Goal: Task Accomplishment & Management: Manage account settings

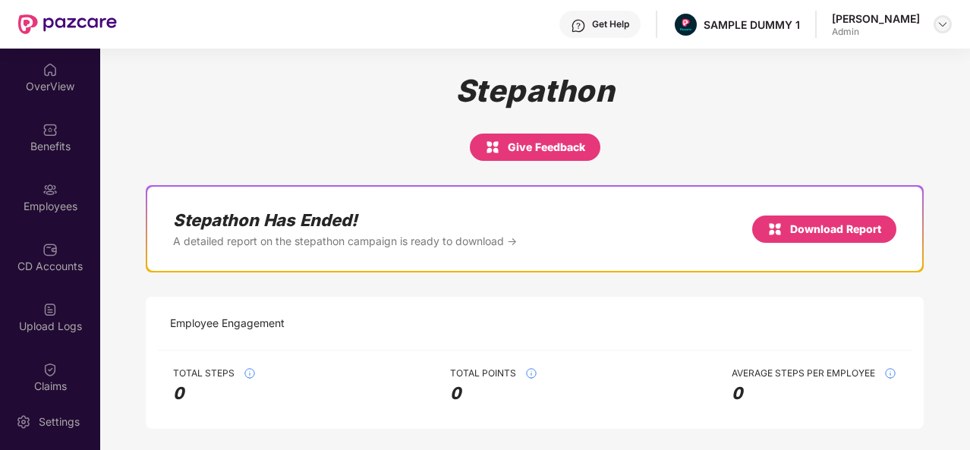
click at [943, 25] on img at bounding box center [943, 24] width 12 height 12
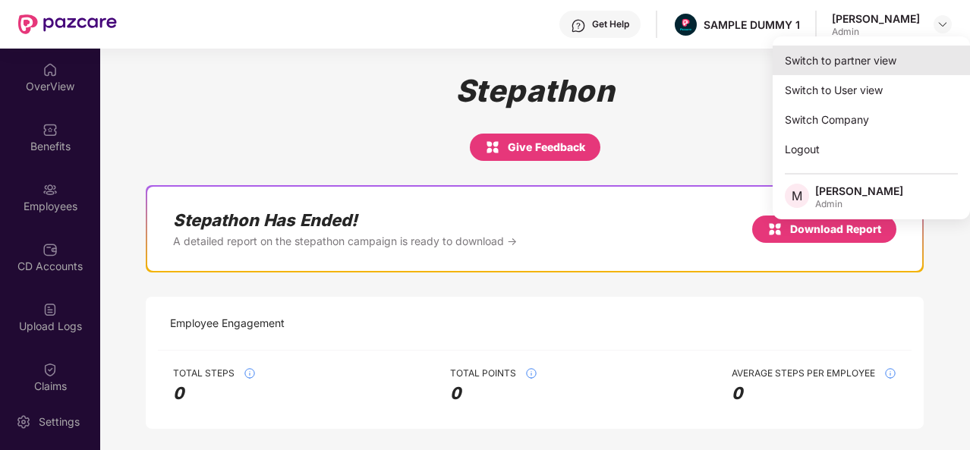
click at [819, 54] on div "Switch to partner view" at bounding box center [871, 61] width 197 height 30
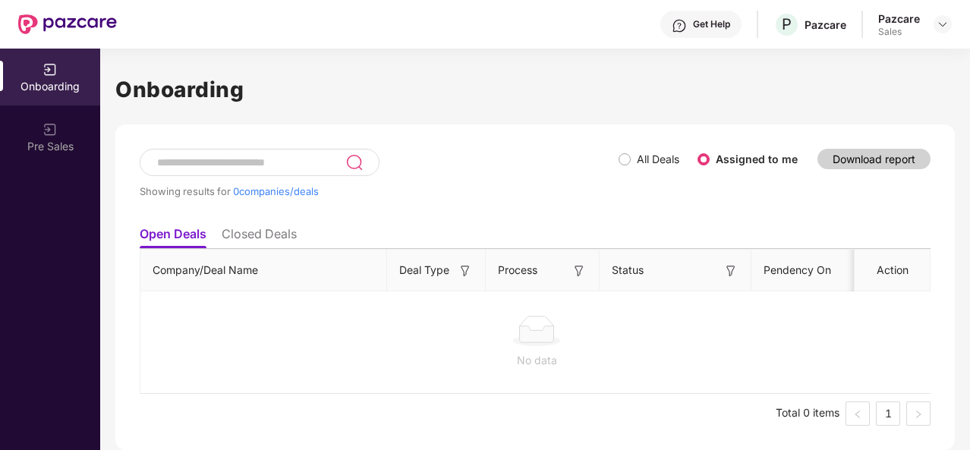
click at [263, 236] on li "Closed Deals" at bounding box center [259, 237] width 75 height 22
click at [179, 238] on li "Open Deals" at bounding box center [172, 237] width 65 height 22
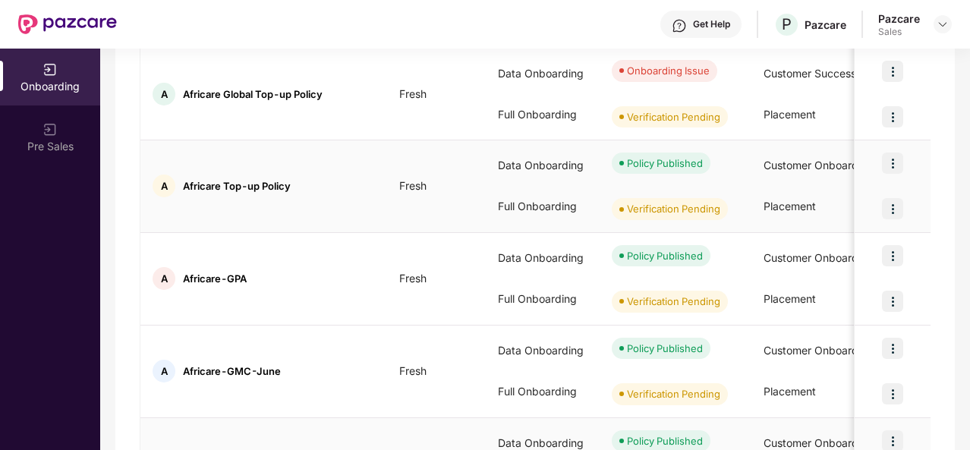
scroll to position [243, 0]
click at [893, 297] on img at bounding box center [892, 301] width 21 height 21
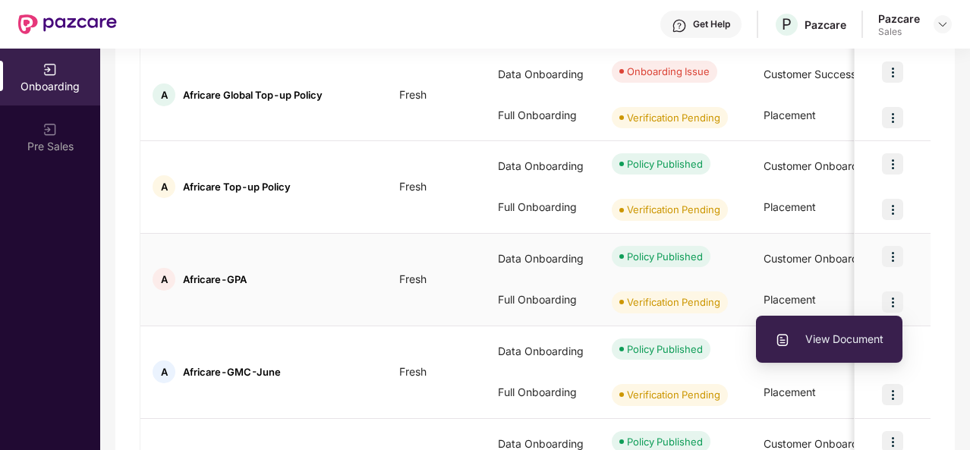
click at [794, 343] on span "View Document" at bounding box center [829, 339] width 109 height 17
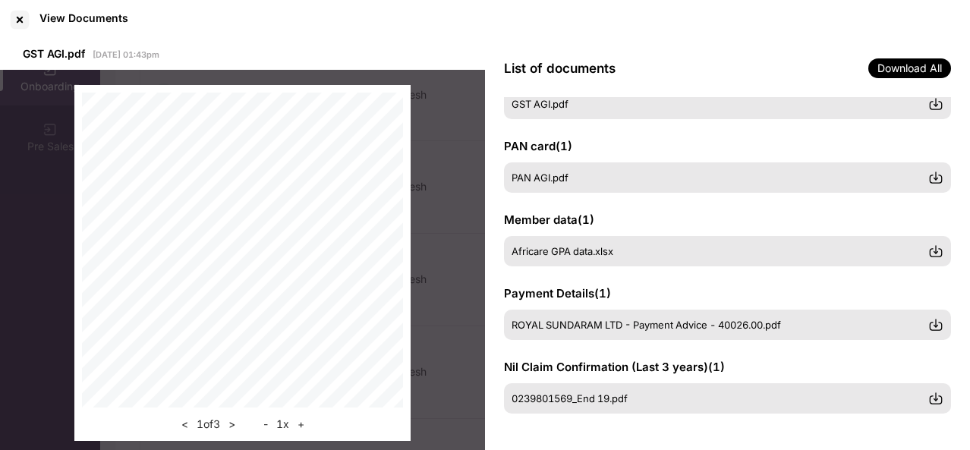
scroll to position [52, 0]
click at [958, 302] on div "GSTIN certificate ( 1 ) GST AGI.pdf PAN card ( 1 ) PAN AGI.pdf Member data ( 1 …" at bounding box center [727, 274] width 485 height 354
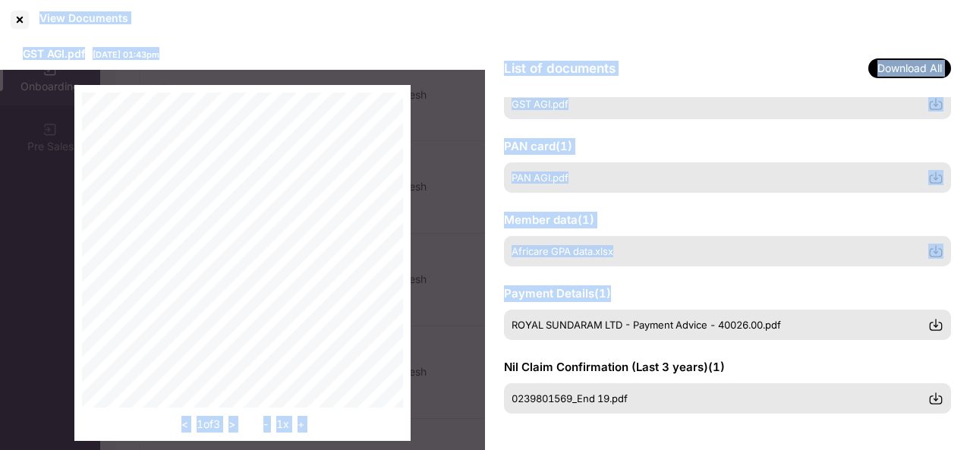
drag, startPoint x: 959, startPoint y: 304, endPoint x: 971, endPoint y: 480, distance: 175.7
click at [969, 449] on html "Get Help P Pazcare Pazcare Sales Onboarding Pre Sales Onboarding Showing result…" at bounding box center [485, 225] width 970 height 450
click at [430, 145] on div "< 1 of 3 > - 1 x +" at bounding box center [242, 263] width 485 height 386
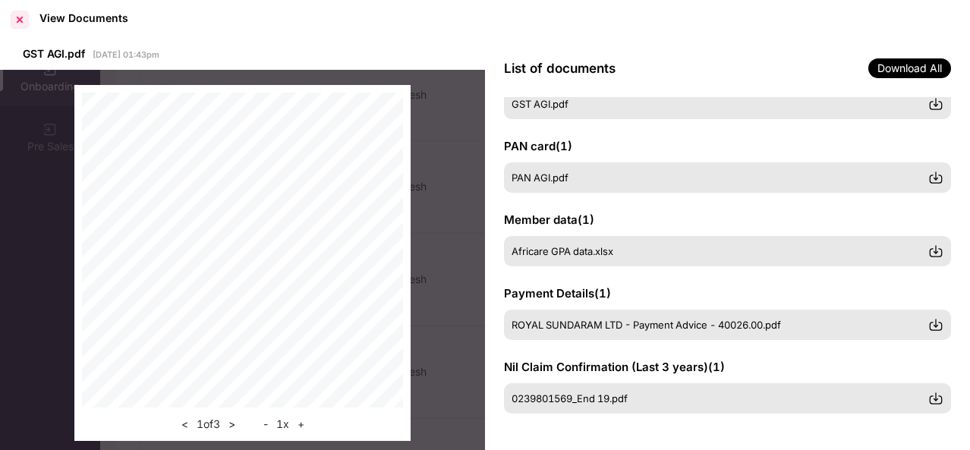
click at [15, 23] on div at bounding box center [20, 20] width 24 height 24
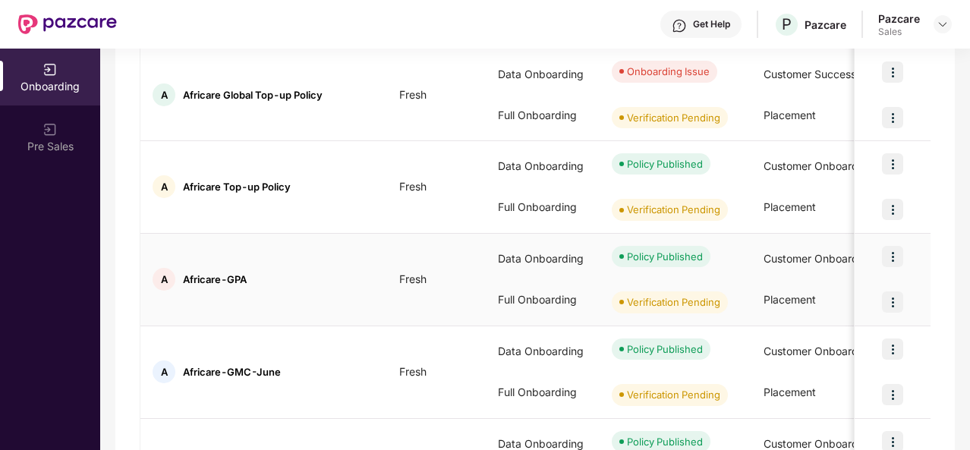
click at [893, 301] on img at bounding box center [892, 301] width 21 height 21
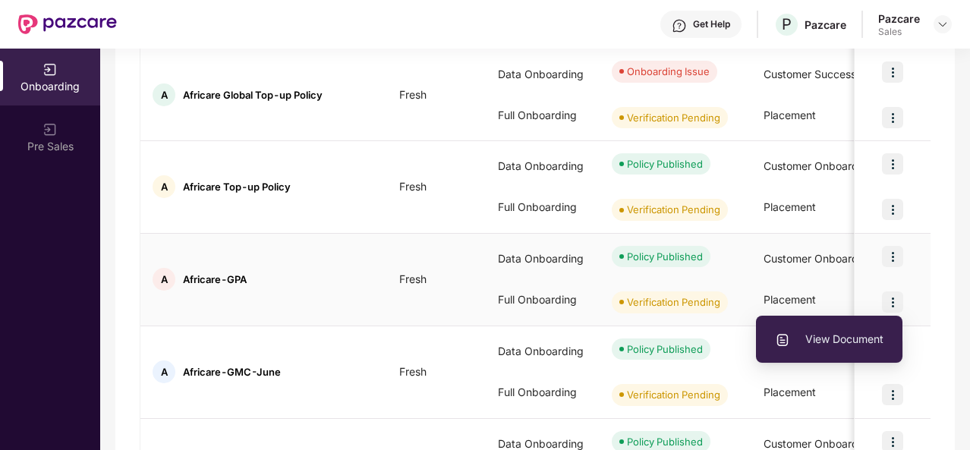
click at [842, 338] on span "View Document" at bounding box center [829, 339] width 109 height 17
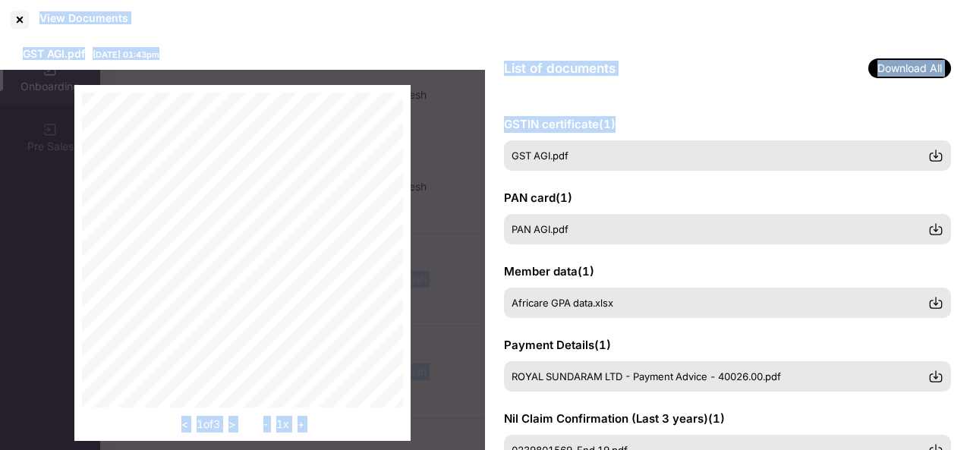
drag, startPoint x: 966, startPoint y: 109, endPoint x: 971, endPoint y: 185, distance: 76.8
click at [969, 185] on html "Get Help P Pazcare Pazcare Sales Onboarding Pre Sales Onboarding Showing result…" at bounding box center [485, 225] width 970 height 450
click at [24, 11] on div at bounding box center [20, 20] width 24 height 24
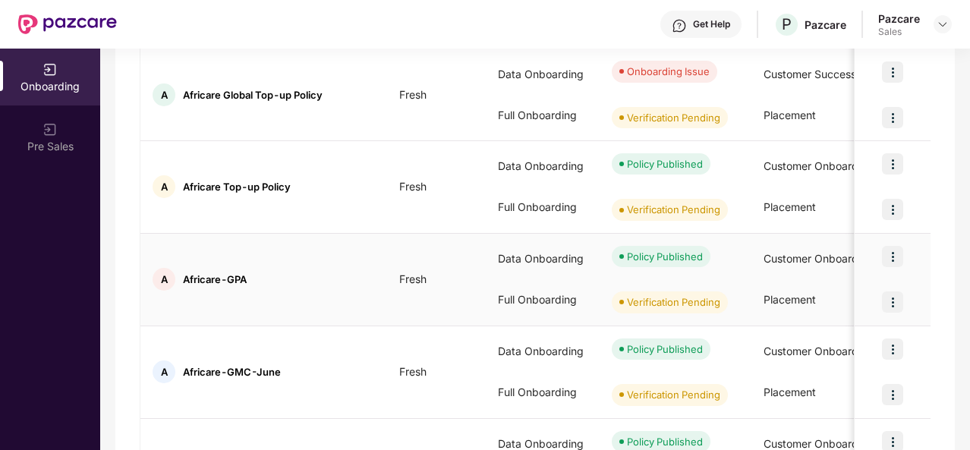
click at [899, 253] on img at bounding box center [892, 256] width 21 height 21
click at [940, 272] on div "Showing results for 7 companies/deals All Deals Assigned to me Download report …" at bounding box center [534, 317] width 839 height 871
click at [694, 304] on div "Verification Pending" at bounding box center [673, 301] width 93 height 15
click at [896, 301] on img at bounding box center [892, 301] width 21 height 21
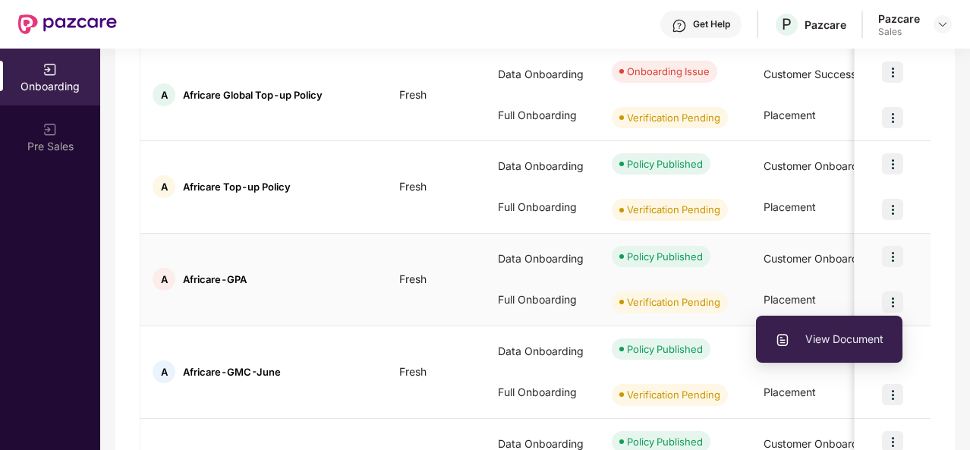
click at [845, 339] on span "View Document" at bounding box center [829, 339] width 109 height 17
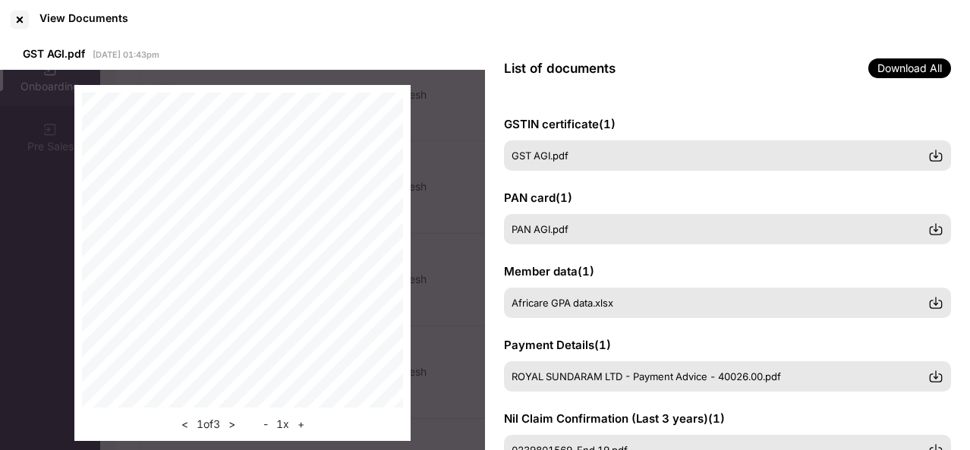
click at [966, 236] on div "GSTIN certificate ( 1 ) GST AGI.pdf PAN card ( 1 ) PAN AGI.pdf Member data ( 1 …" at bounding box center [727, 274] width 485 height 354
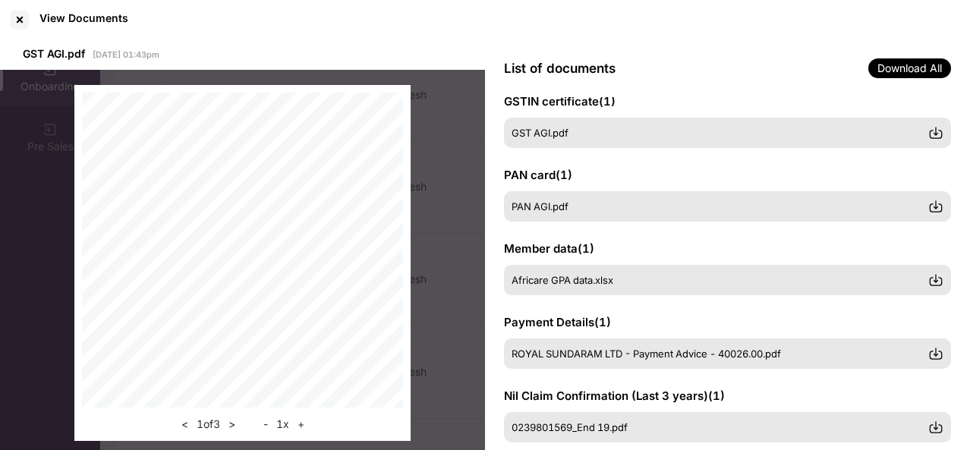
scroll to position [52, 0]
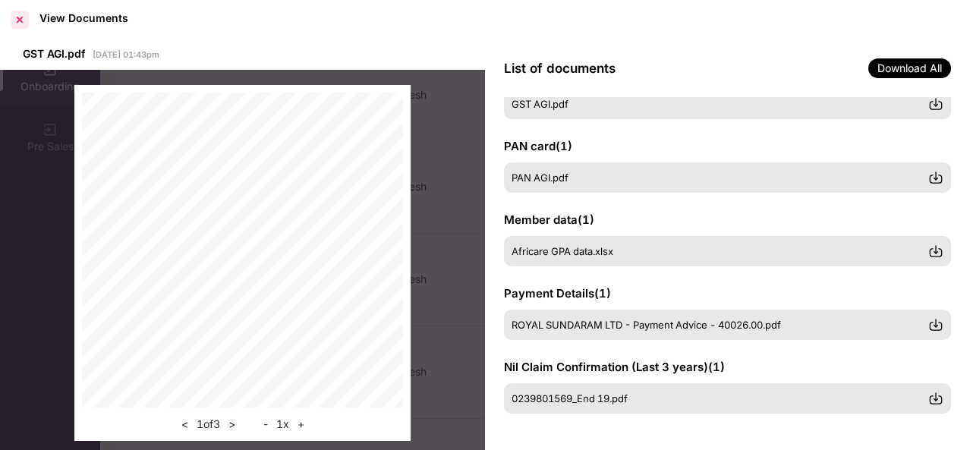
click at [21, 21] on div at bounding box center [20, 20] width 24 height 24
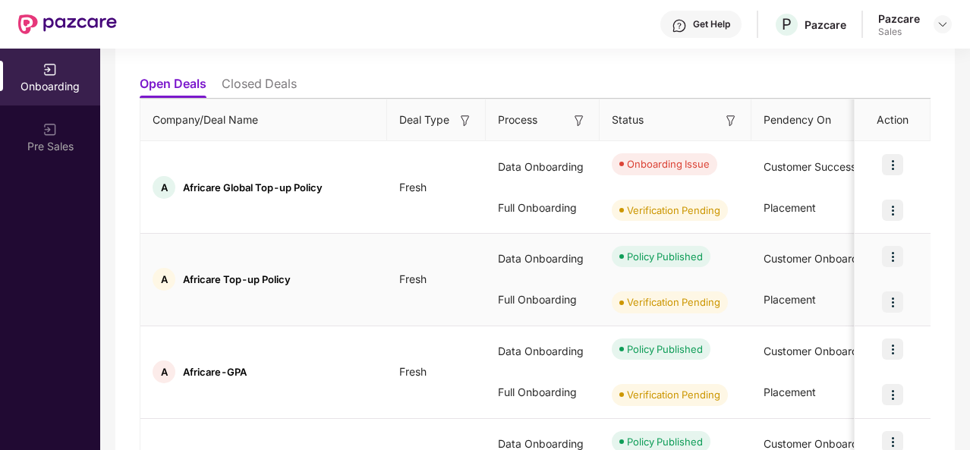
scroll to position [150, 0]
click at [896, 304] on img at bounding box center [892, 302] width 21 height 21
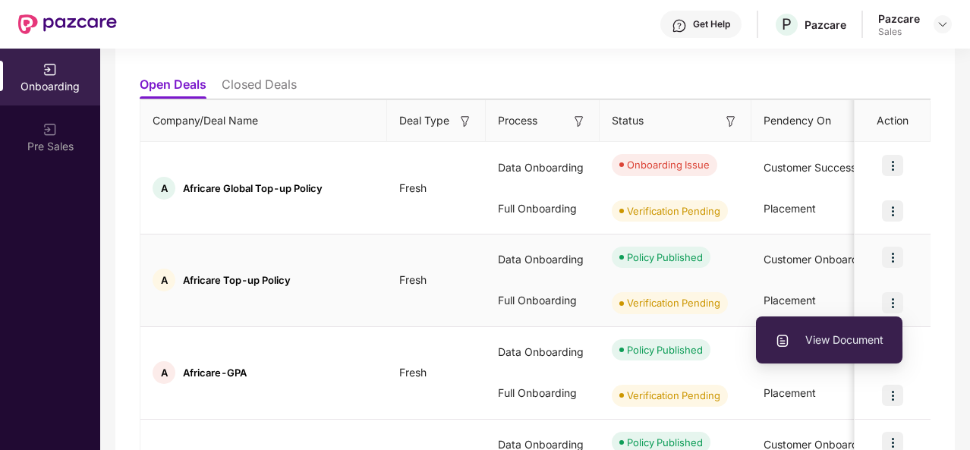
click at [835, 344] on span "View Document" at bounding box center [829, 340] width 109 height 17
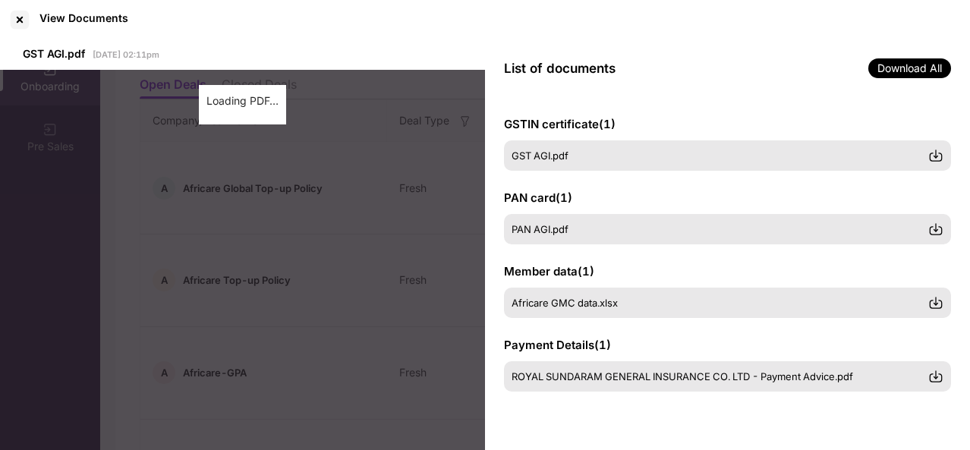
scroll to position [0, 0]
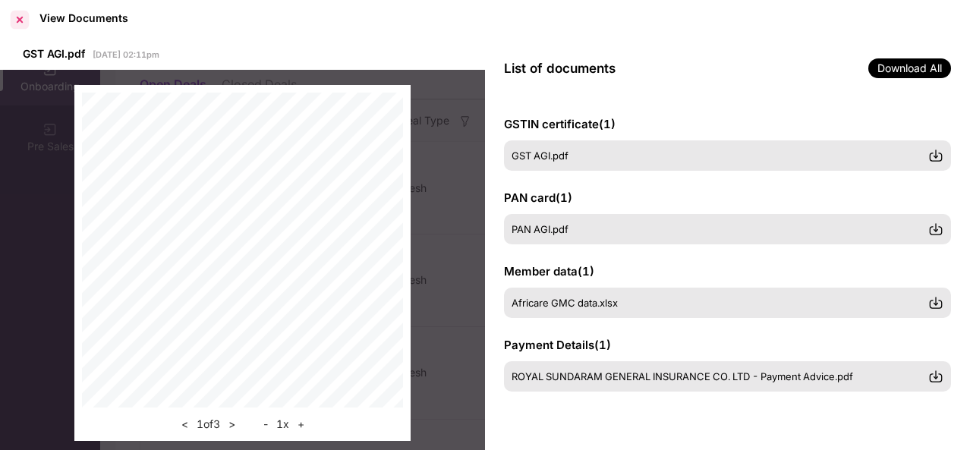
click at [15, 17] on div at bounding box center [20, 20] width 24 height 24
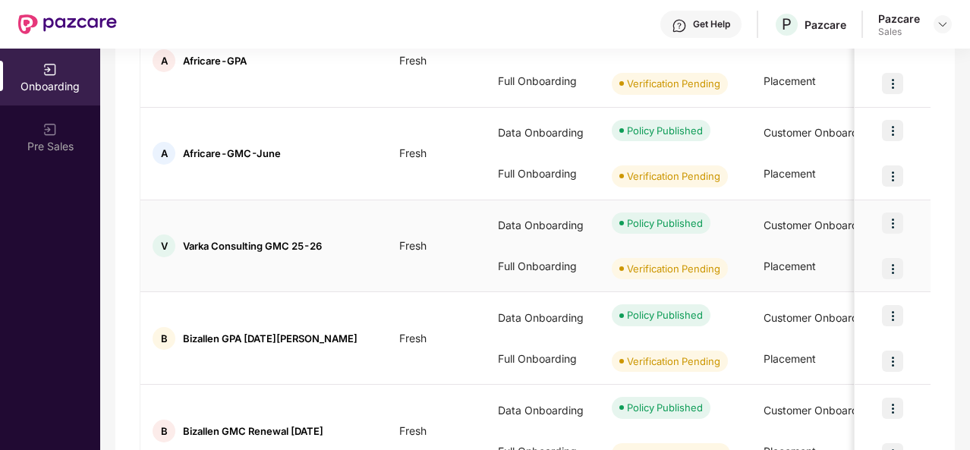
scroll to position [485, 0]
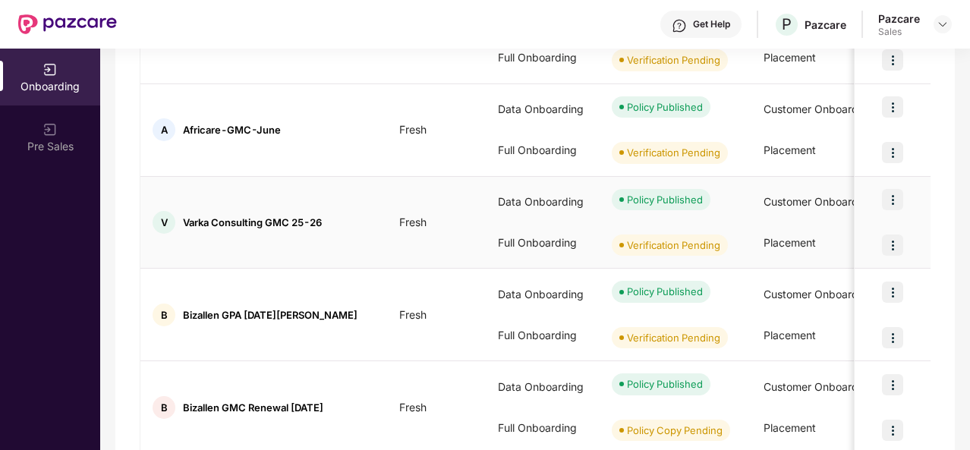
click at [894, 247] on img at bounding box center [892, 245] width 21 height 21
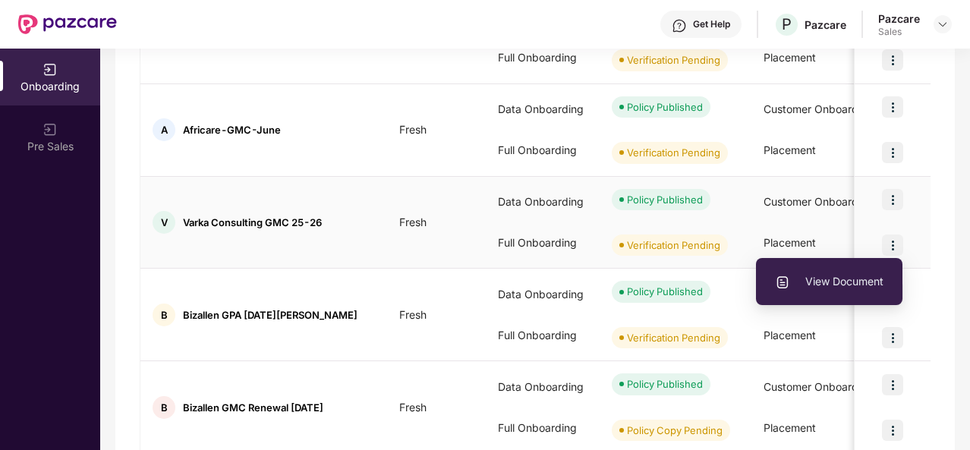
click at [837, 288] on span "View Document" at bounding box center [829, 281] width 109 height 17
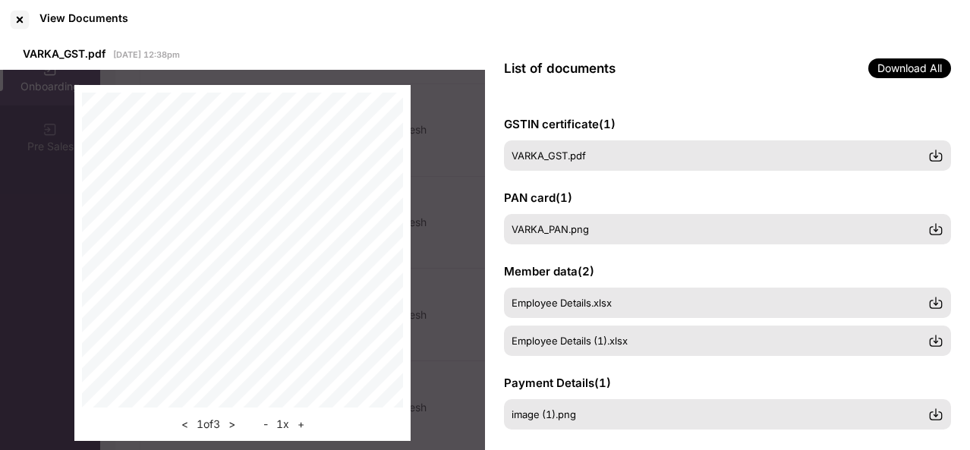
scroll to position [310, 0]
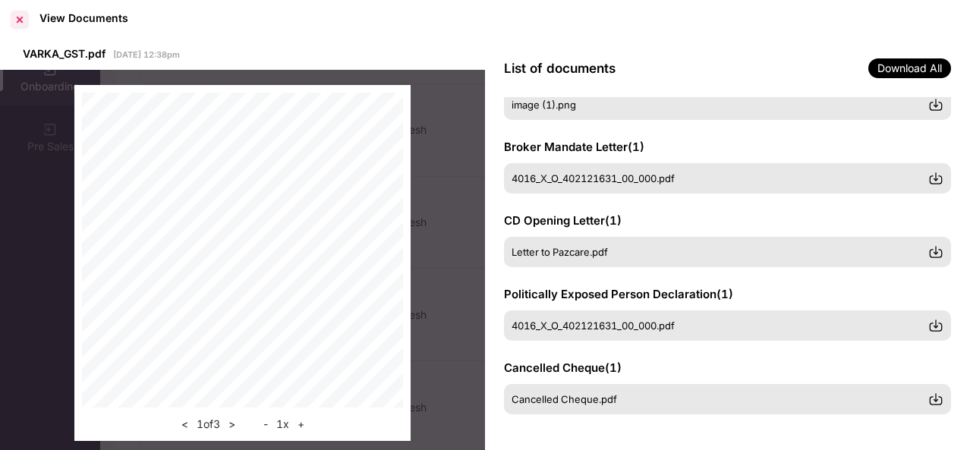
click at [20, 17] on div at bounding box center [20, 20] width 24 height 24
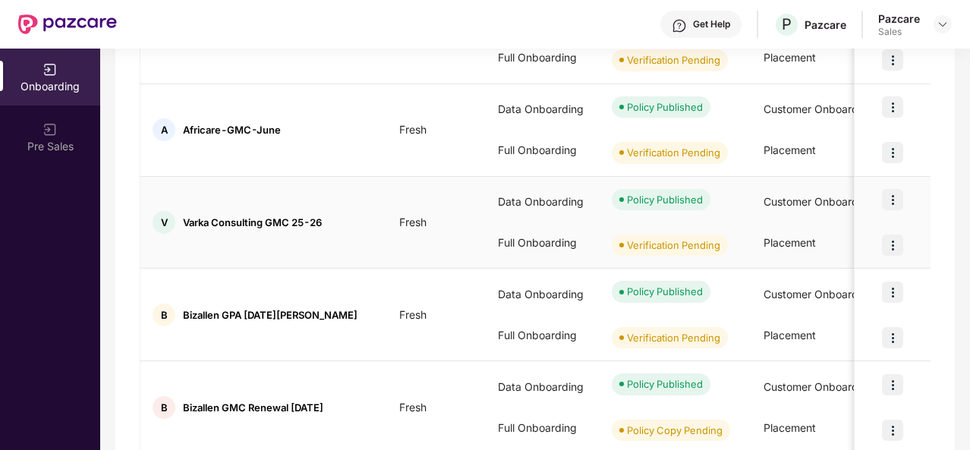
scroll to position [542, 0]
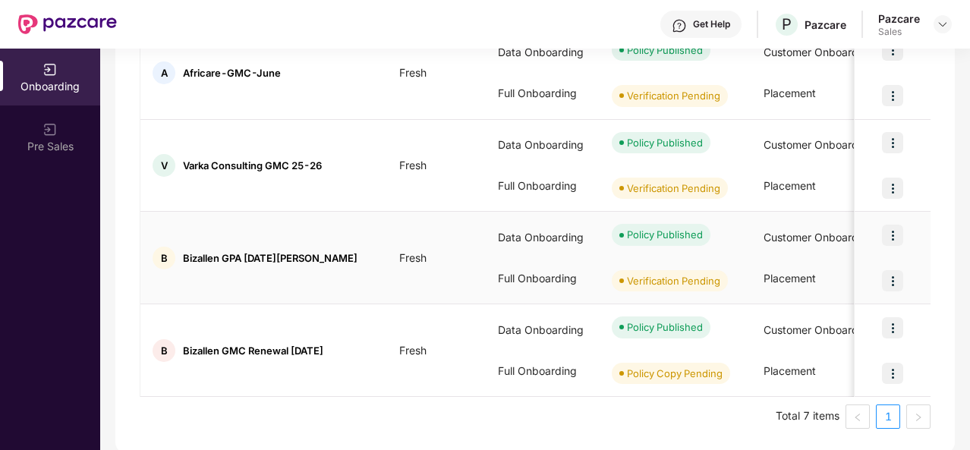
click at [889, 278] on img at bounding box center [892, 280] width 21 height 21
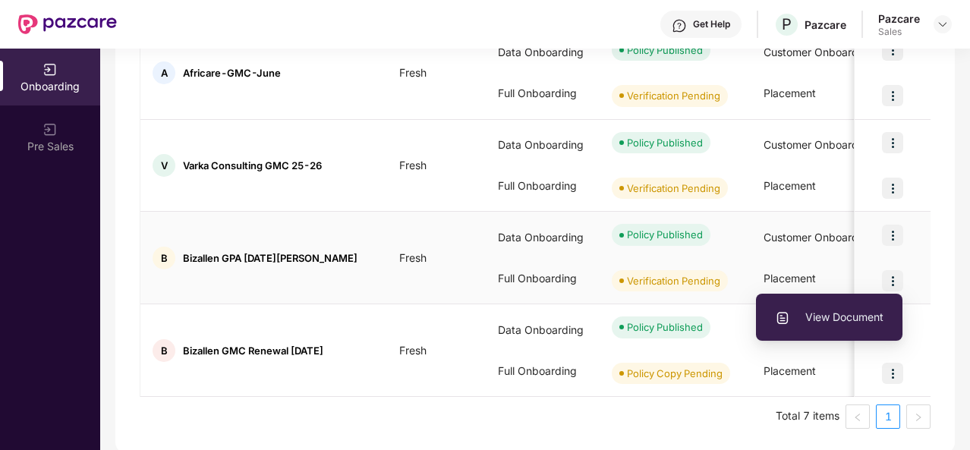
click at [807, 316] on span "View Document" at bounding box center [829, 317] width 109 height 17
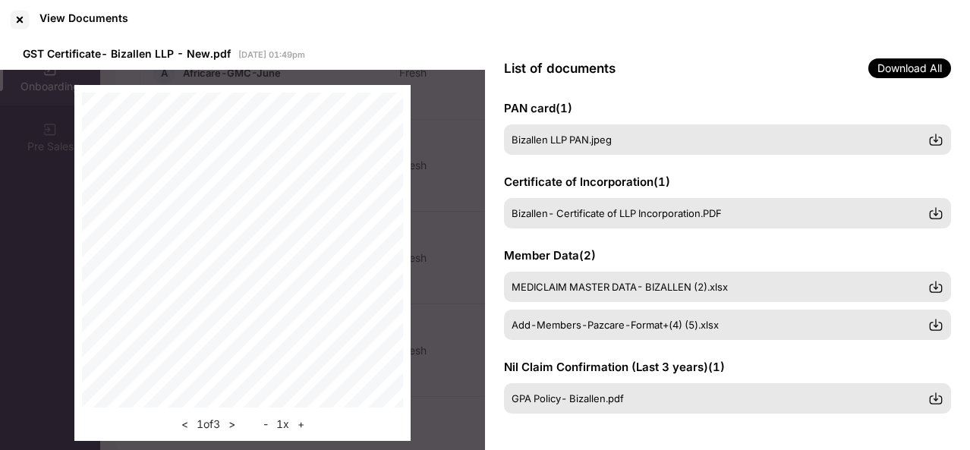
scroll to position [90, 0]
click at [13, 17] on div at bounding box center [20, 20] width 24 height 24
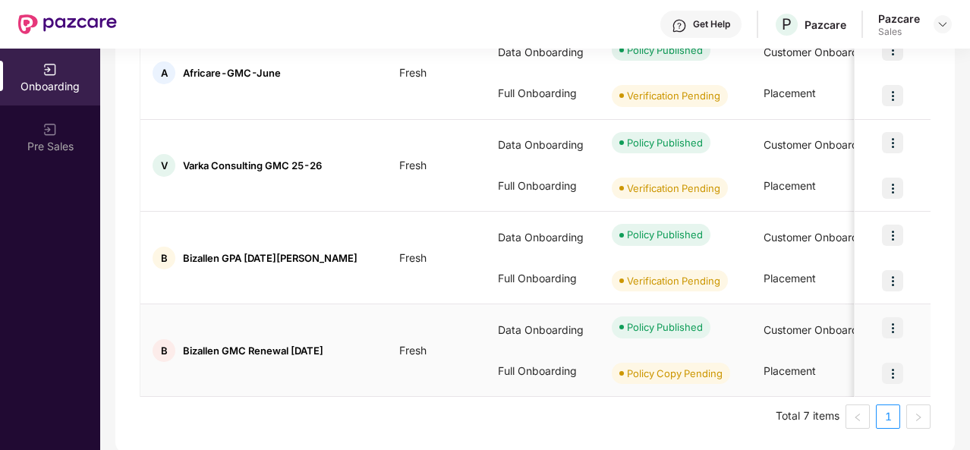
click at [891, 377] on img at bounding box center [892, 373] width 21 height 21
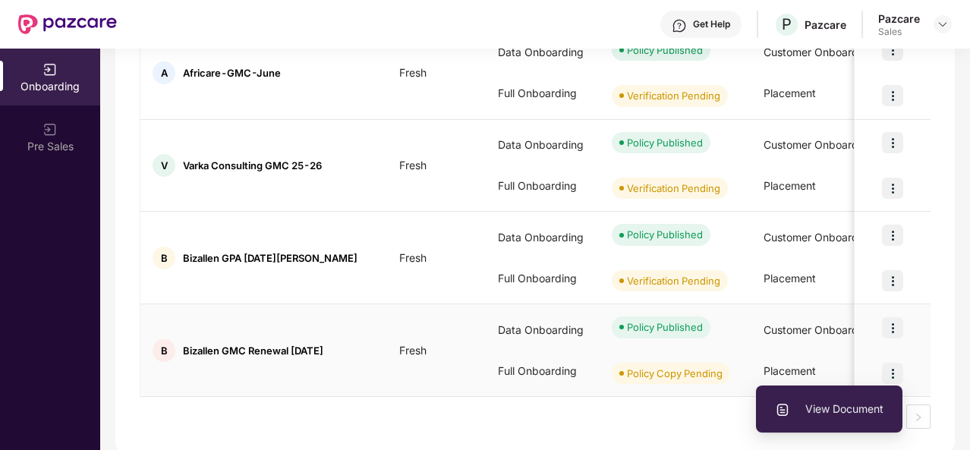
click at [833, 409] on span "View Document" at bounding box center [829, 409] width 109 height 17
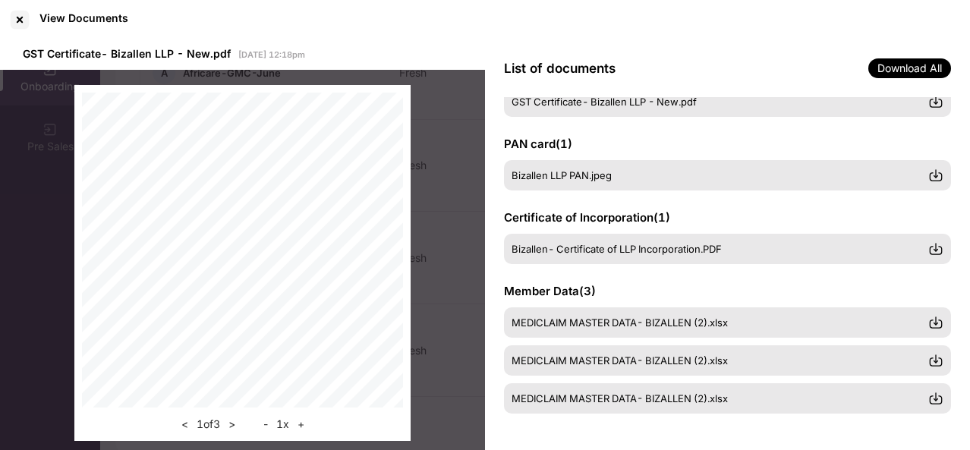
scroll to position [53, 0]
click at [20, 16] on div at bounding box center [20, 20] width 24 height 24
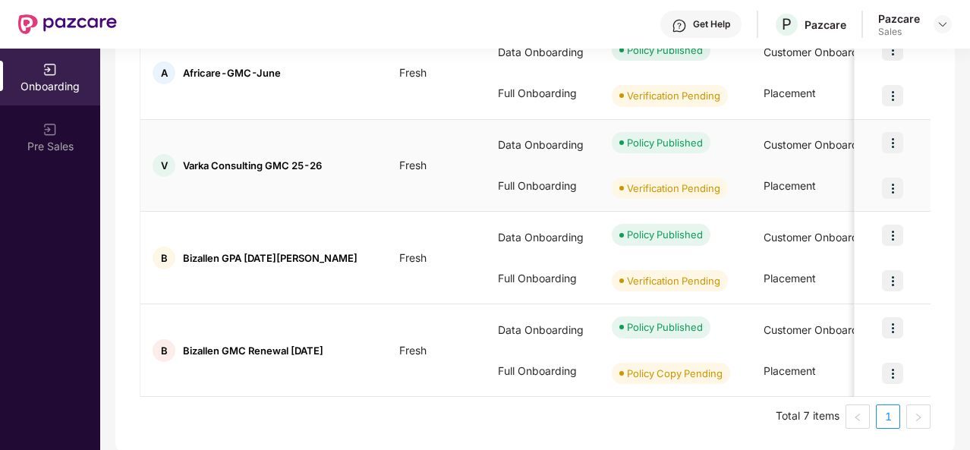
scroll to position [0, 0]
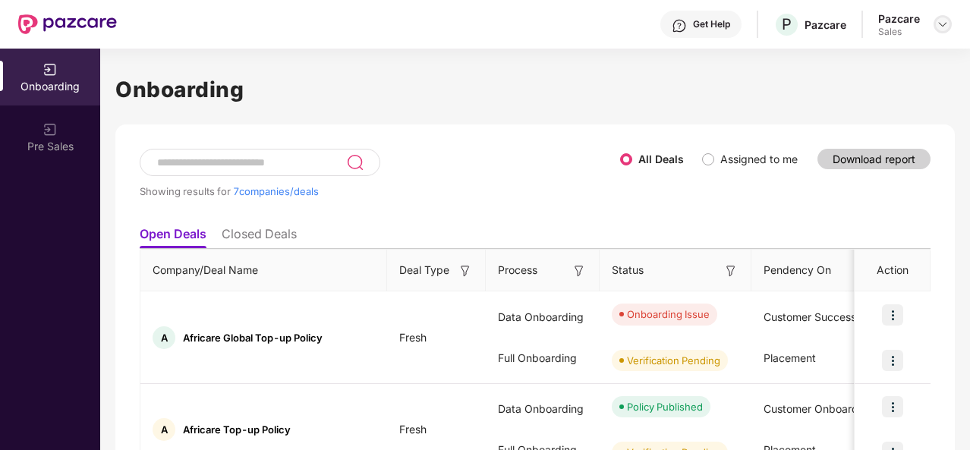
click at [942, 20] on img at bounding box center [943, 24] width 12 height 12
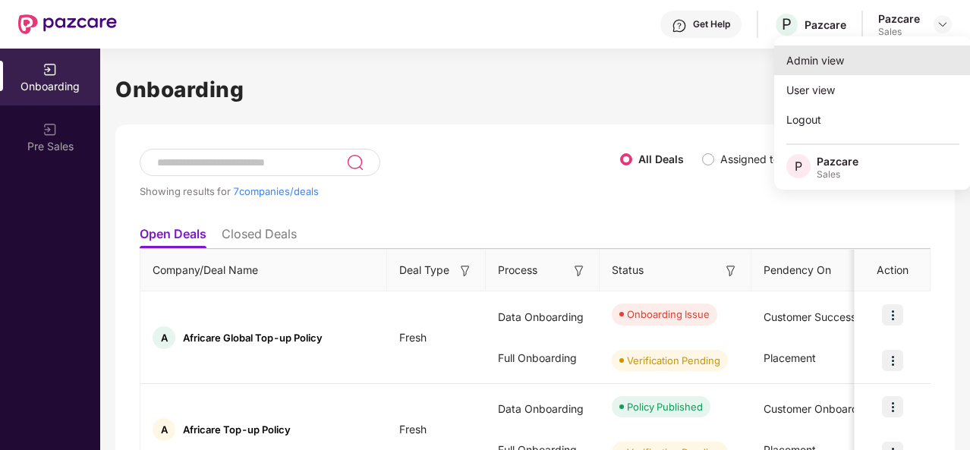
click at [804, 65] on div "Admin view" at bounding box center [872, 61] width 197 height 30
